Goal: Task Accomplishment & Management: Use online tool/utility

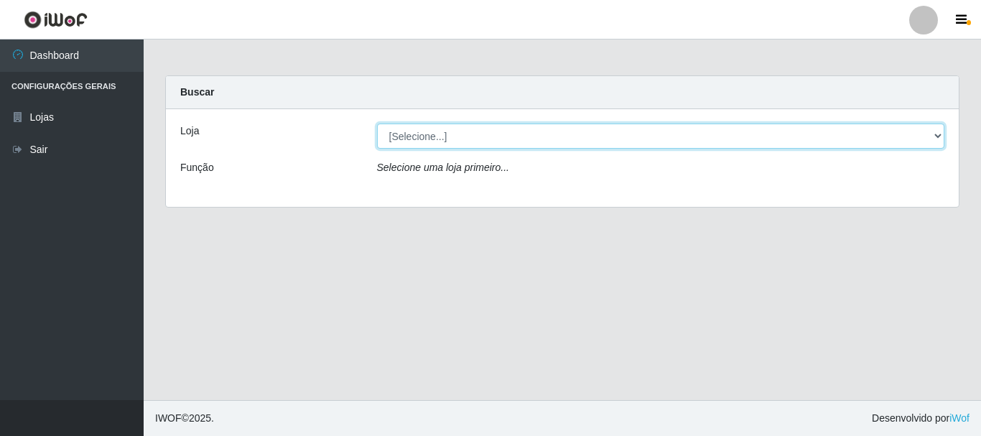
click at [452, 141] on select "[Selecione...] [GEOGRAPHIC_DATA] [GEOGRAPHIC_DATA]" at bounding box center [661, 135] width 568 height 25
select select "64"
click at [377, 123] on select "[Selecione...] [GEOGRAPHIC_DATA] [GEOGRAPHIC_DATA]" at bounding box center [661, 135] width 568 height 25
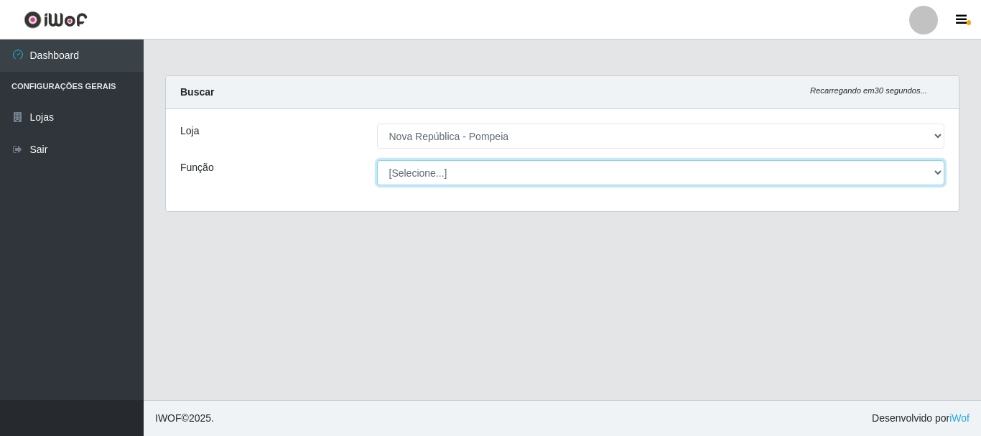
click at [490, 180] on select "[Selecione...] Balconista Operador de Caixa Recepcionista Repositor" at bounding box center [661, 172] width 568 height 25
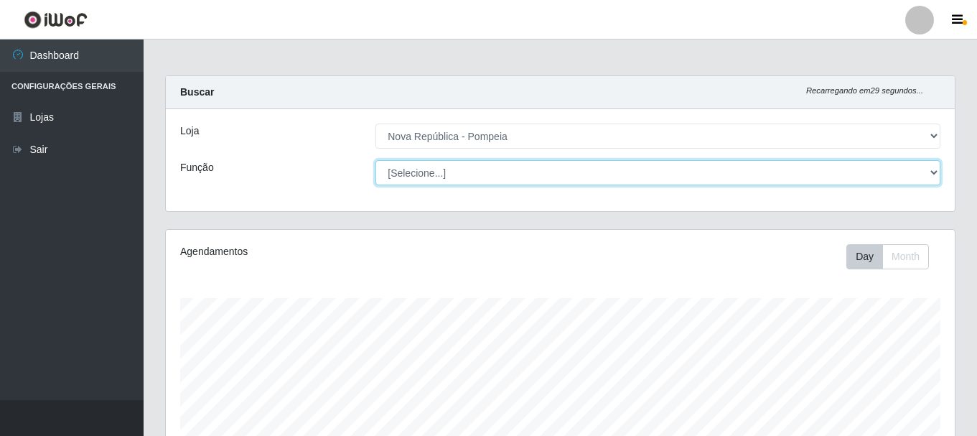
scroll to position [298, 789]
select select "22"
click at [375, 160] on select "[Selecione...] Balconista Operador de Caixa Recepcionista Repositor" at bounding box center [657, 172] width 565 height 25
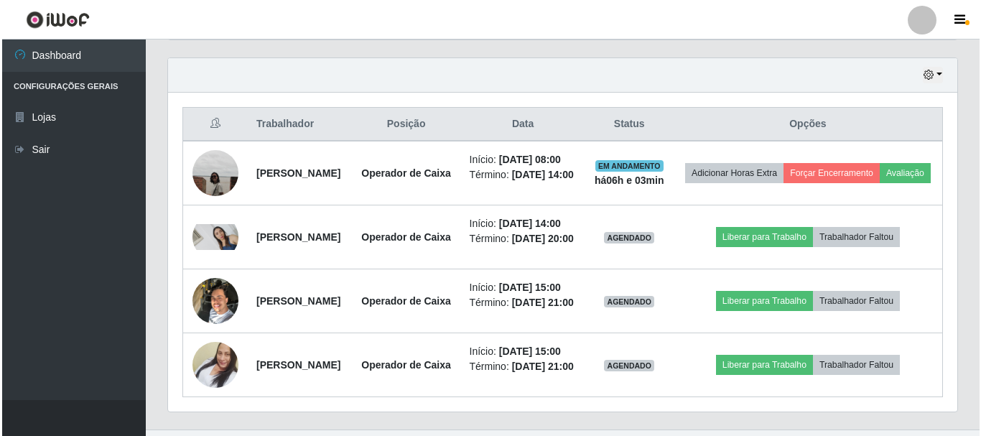
scroll to position [621, 0]
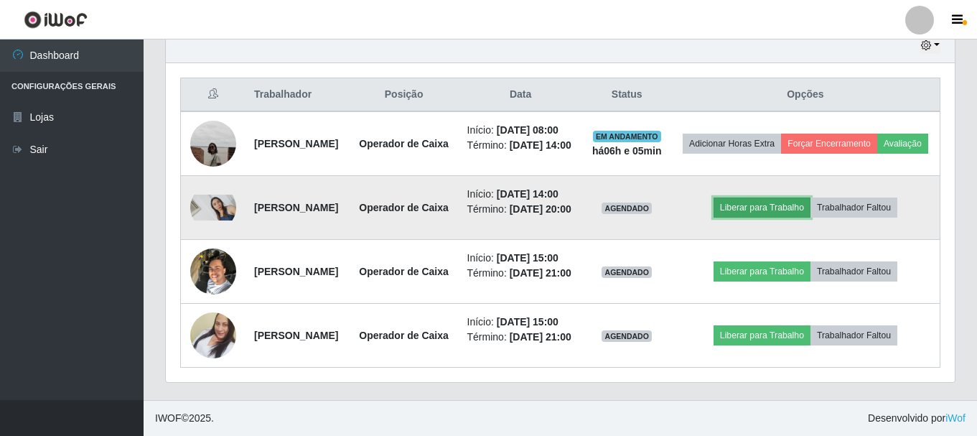
click at [787, 197] on button "Liberar para Trabalho" at bounding box center [762, 207] width 97 height 20
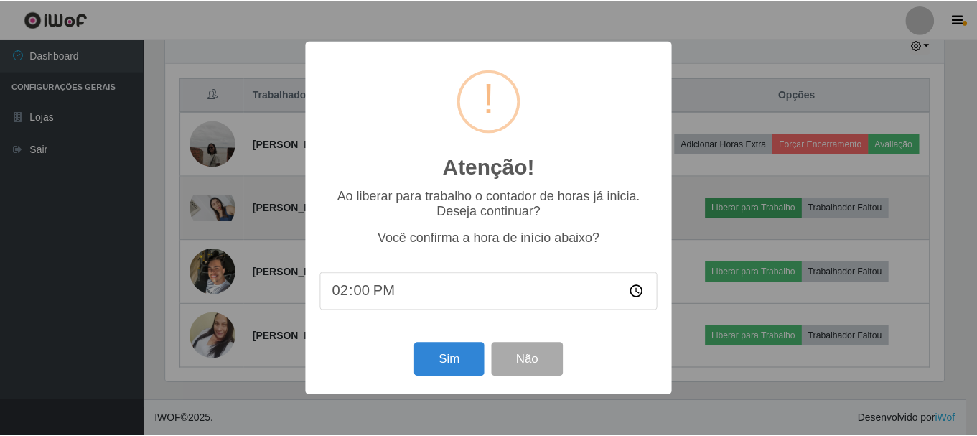
scroll to position [298, 782]
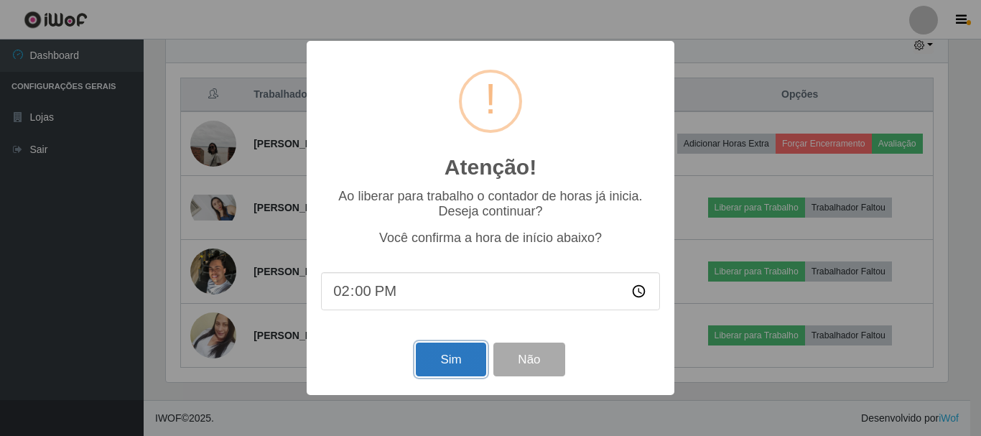
click at [446, 369] on button "Sim" at bounding box center [451, 359] width 70 height 34
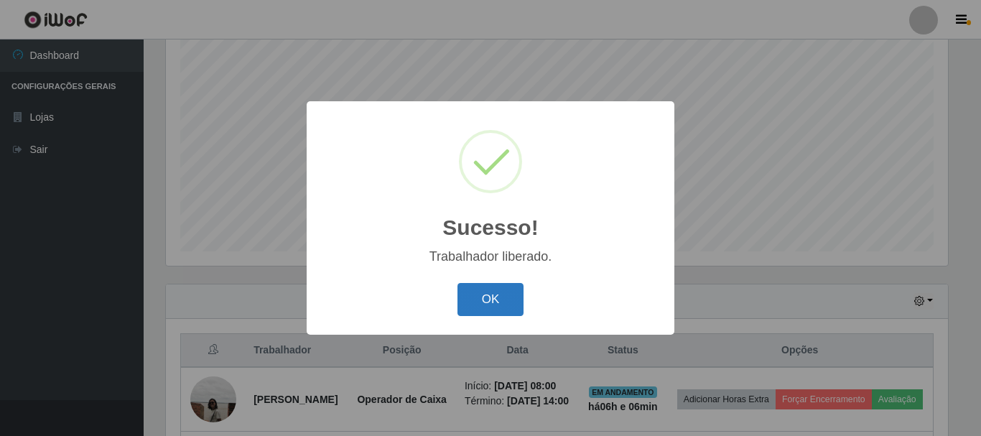
click at [470, 302] on button "OK" at bounding box center [490, 300] width 67 height 34
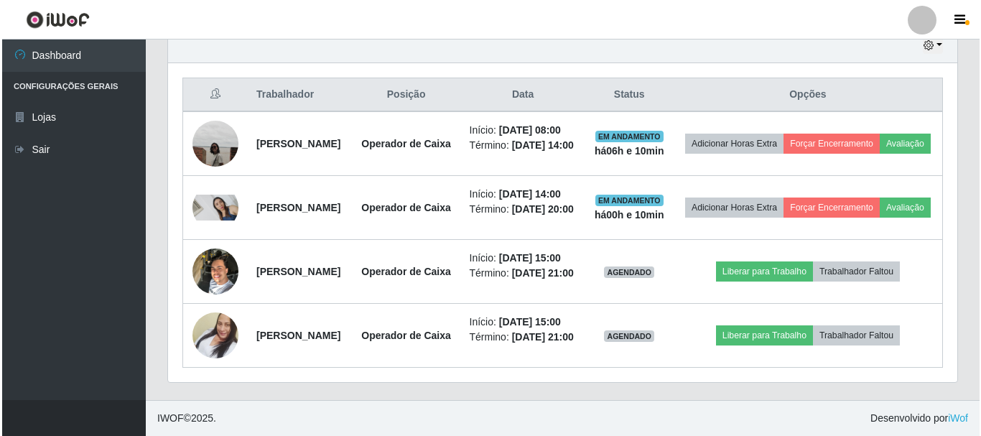
scroll to position [549, 0]
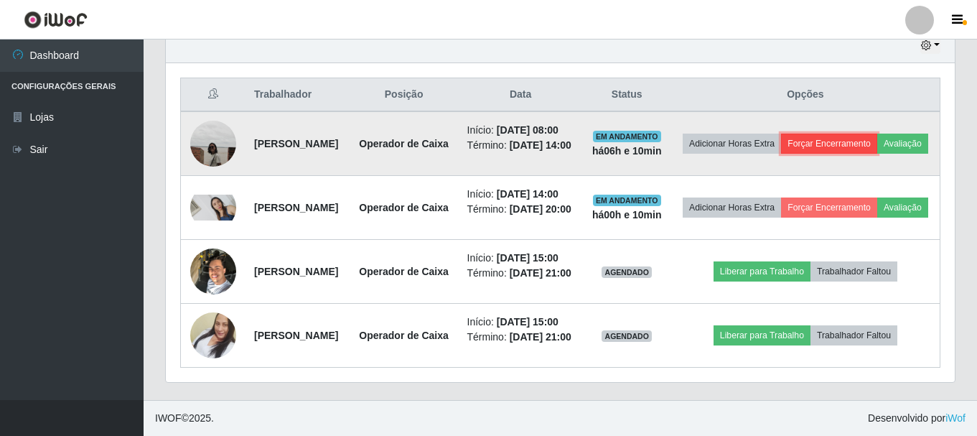
click at [877, 134] on button "Forçar Encerramento" at bounding box center [829, 144] width 96 height 20
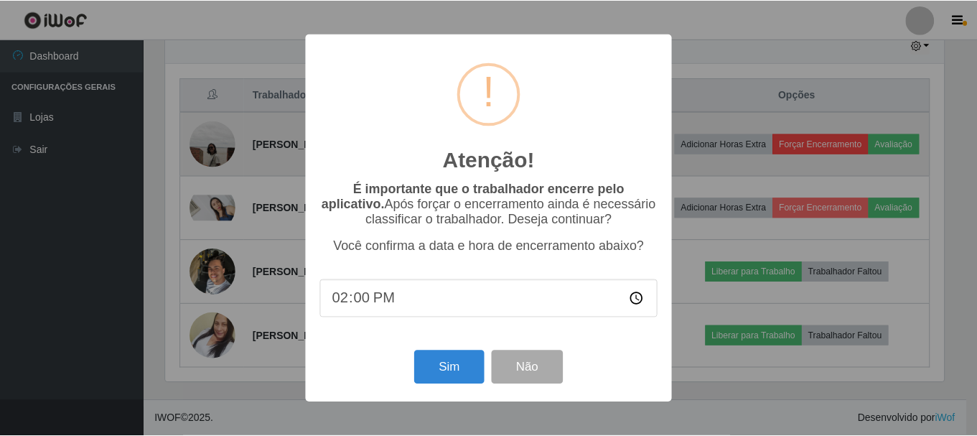
scroll to position [298, 782]
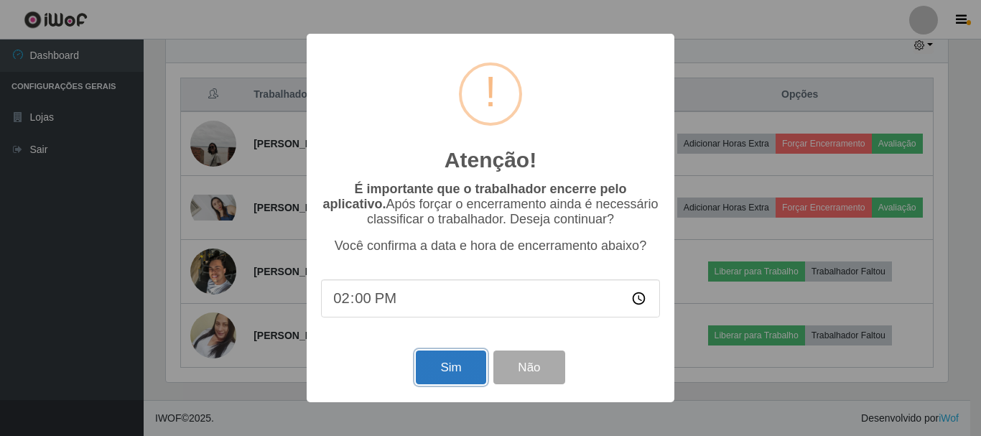
click at [447, 375] on button "Sim" at bounding box center [451, 367] width 70 height 34
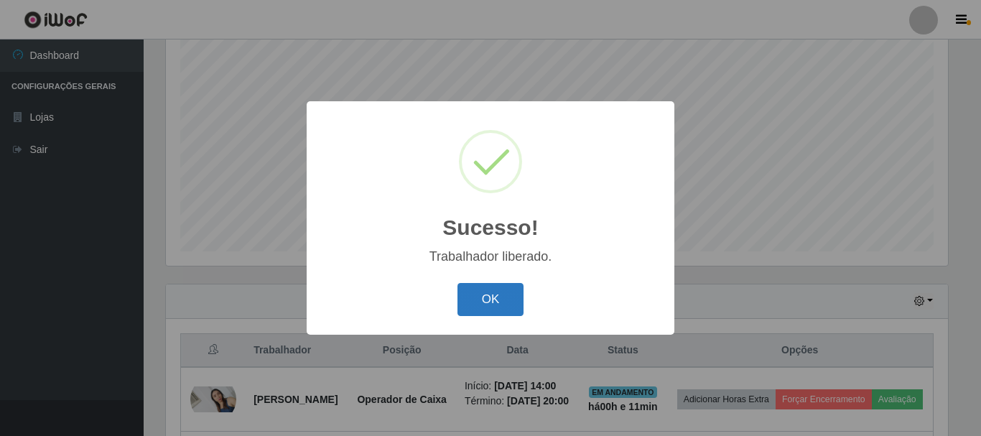
click at [505, 299] on button "OK" at bounding box center [490, 300] width 67 height 34
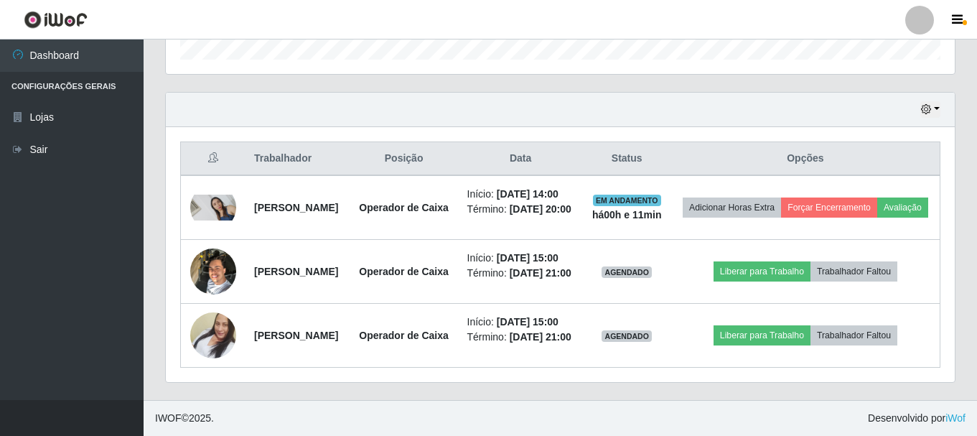
scroll to position [531, 0]
